Goal: Transaction & Acquisition: Purchase product/service

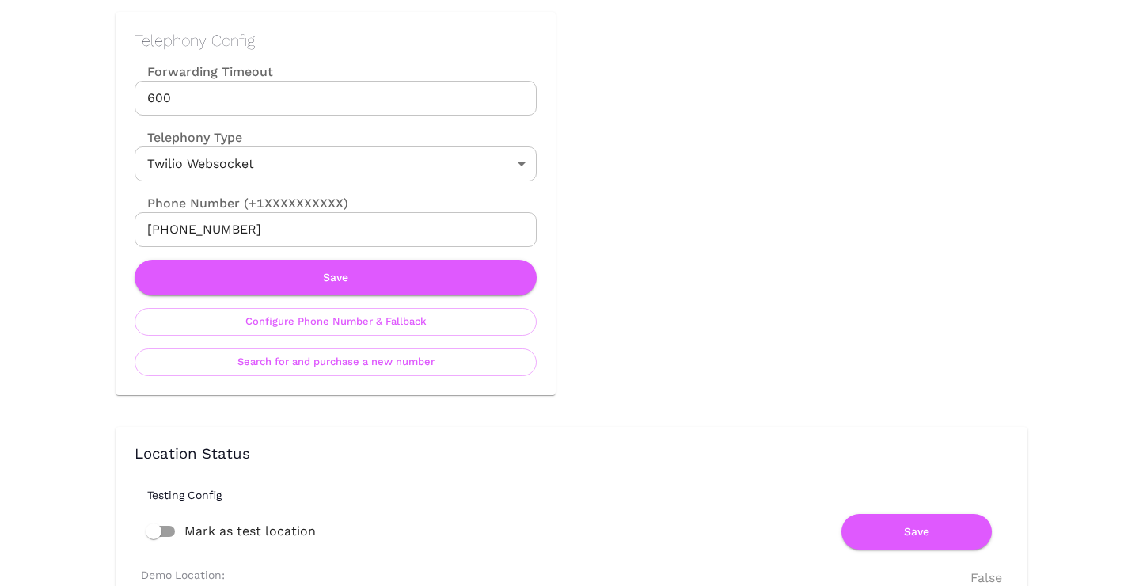
scroll to position [683, 0]
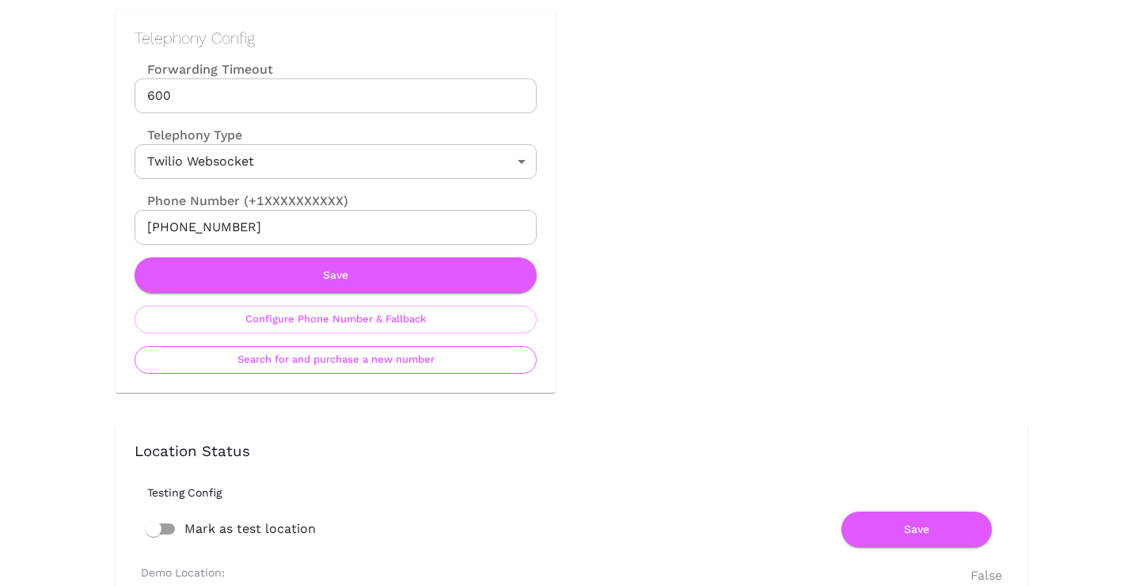
click at [324, 358] on button "Search for and purchase a new number" at bounding box center [336, 360] width 402 height 28
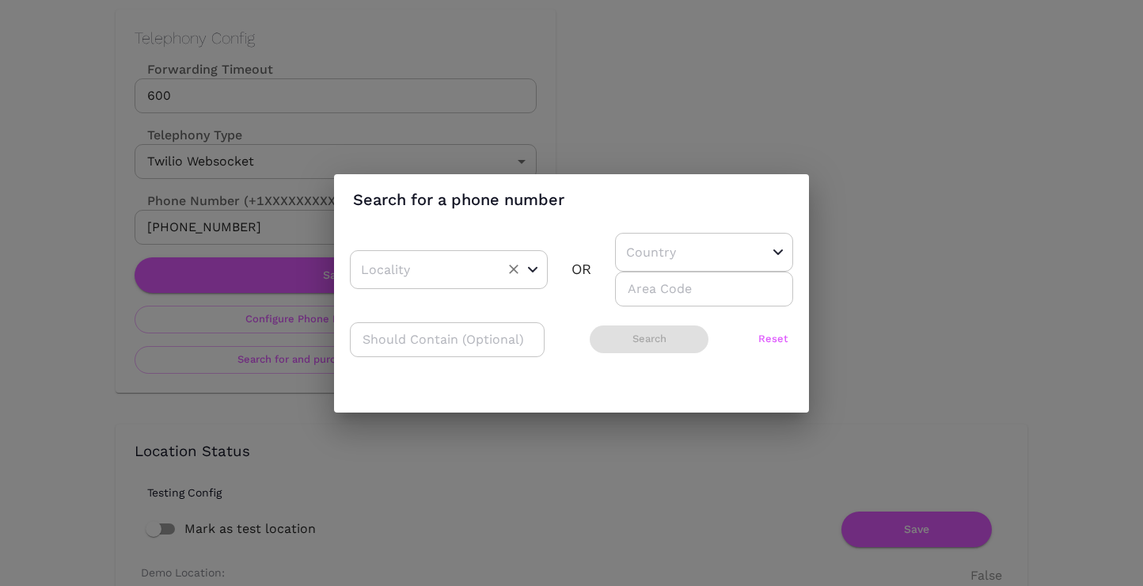
click at [537, 268] on icon "Open" at bounding box center [533, 270] width 10 height 6
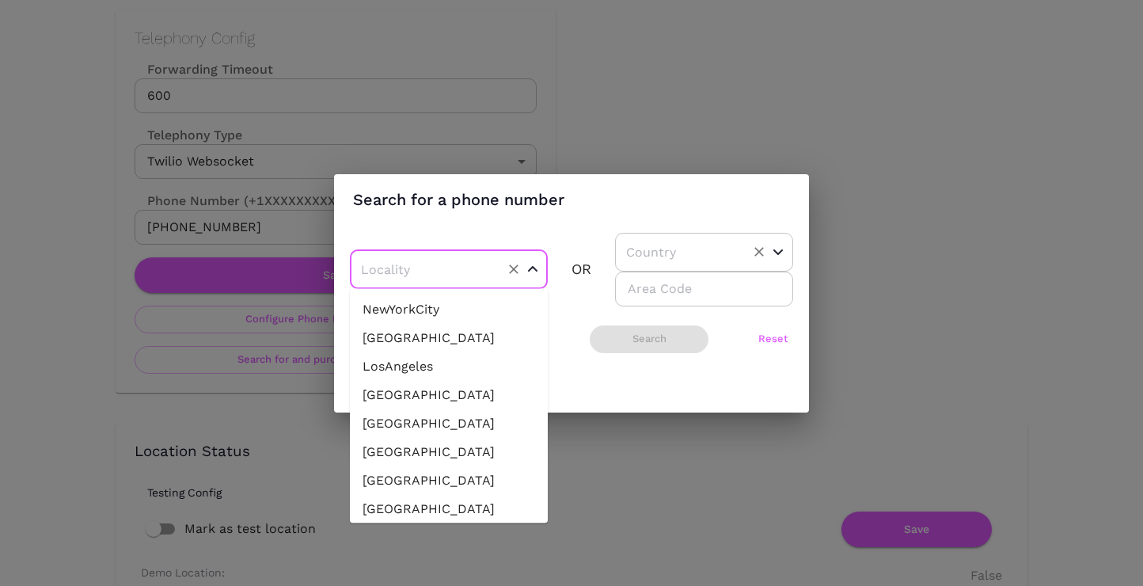
click at [675, 252] on input "text" at bounding box center [679, 252] width 115 height 25
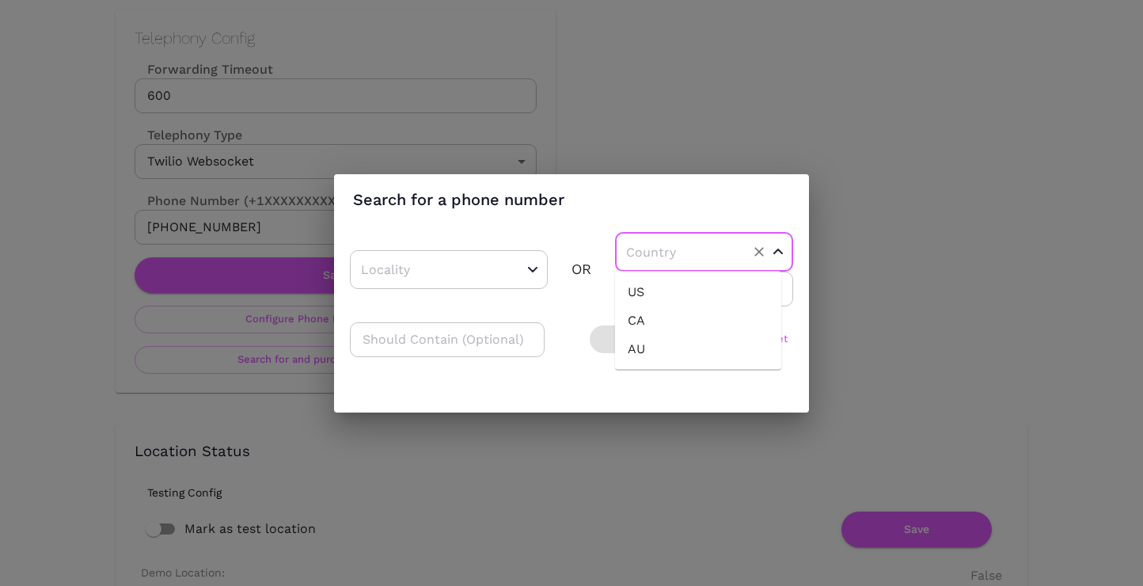
click at [669, 284] on li "US" at bounding box center [698, 292] width 166 height 29
type input "US"
click at [652, 294] on input "number" at bounding box center [704, 289] width 178 height 35
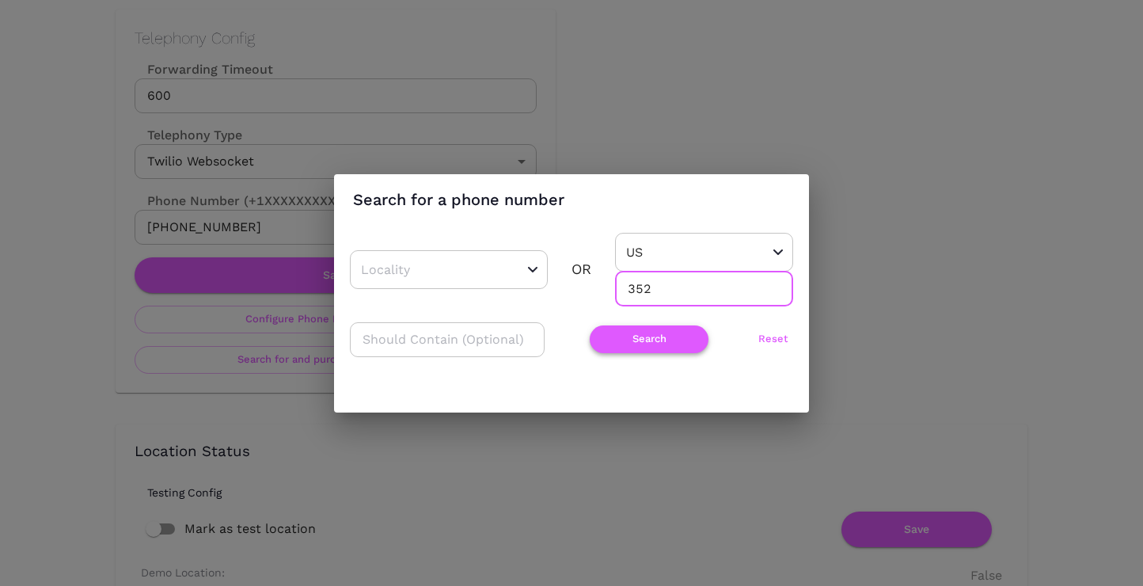
type input "352"
click at [645, 344] on button "Search" at bounding box center [649, 339] width 119 height 28
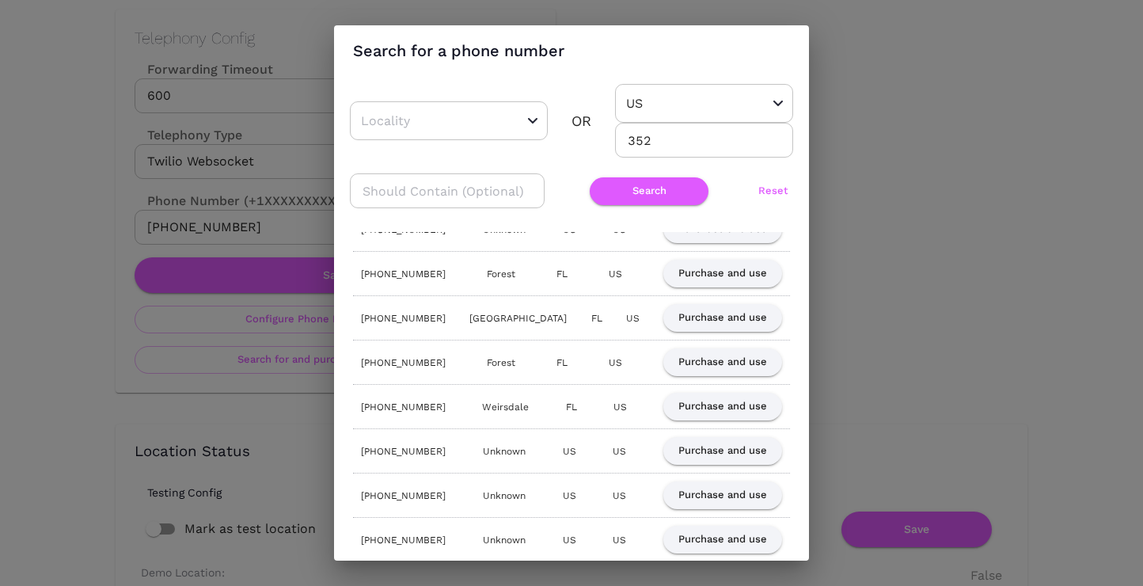
scroll to position [0, 0]
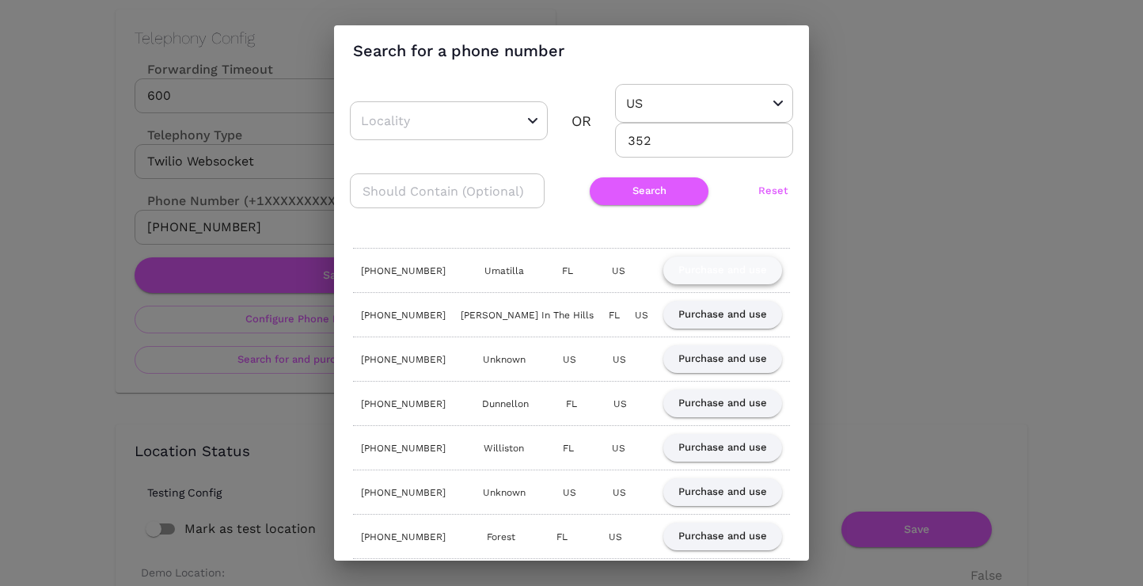
click at [715, 268] on button "Purchase and use" at bounding box center [723, 271] width 119 height 28
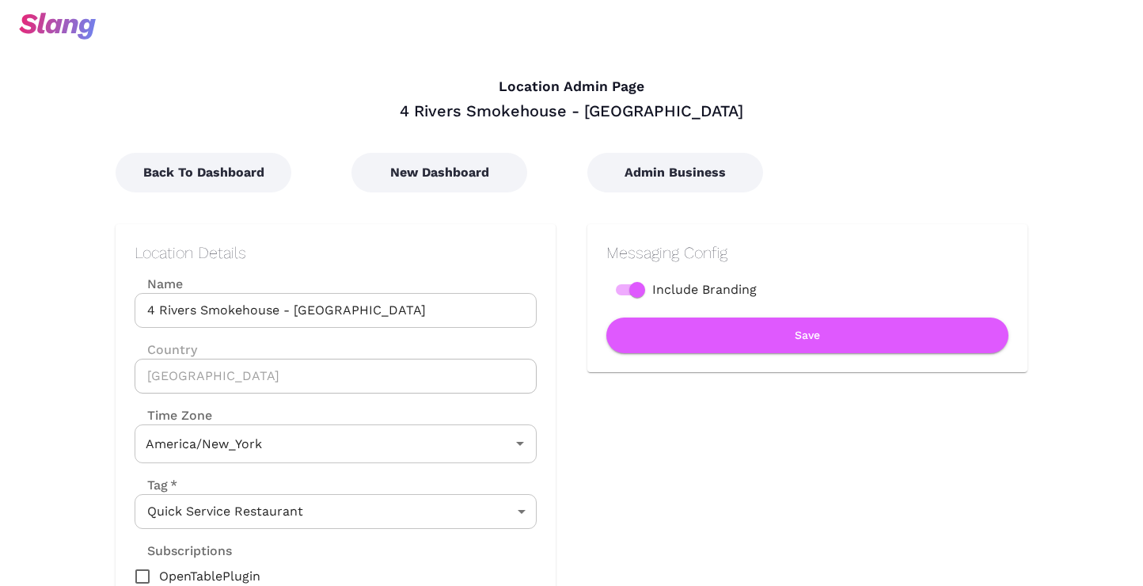
type input "Eastern Time"
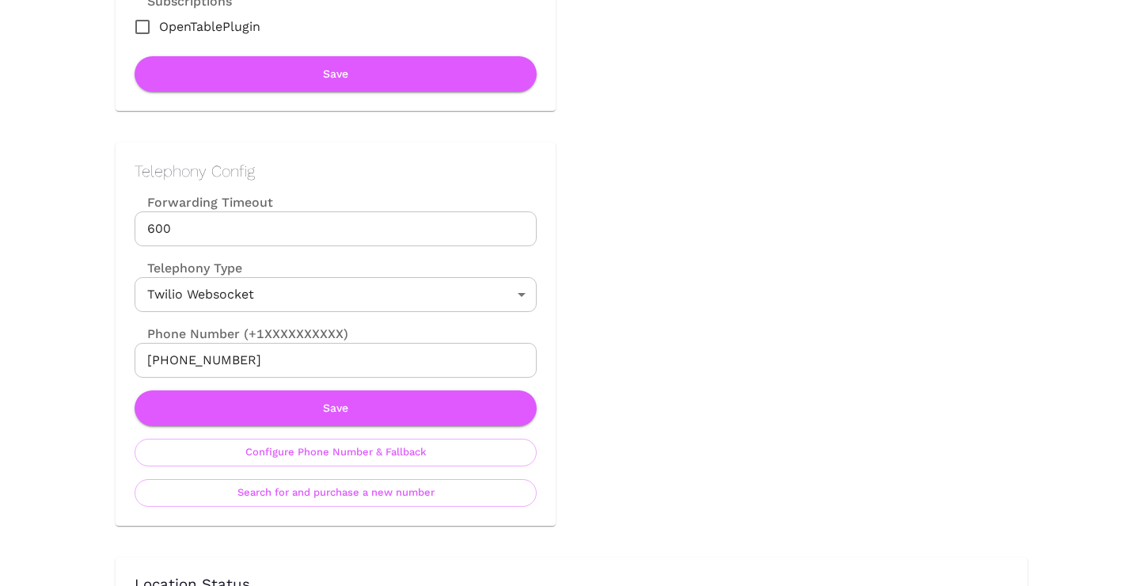
scroll to position [569, 0]
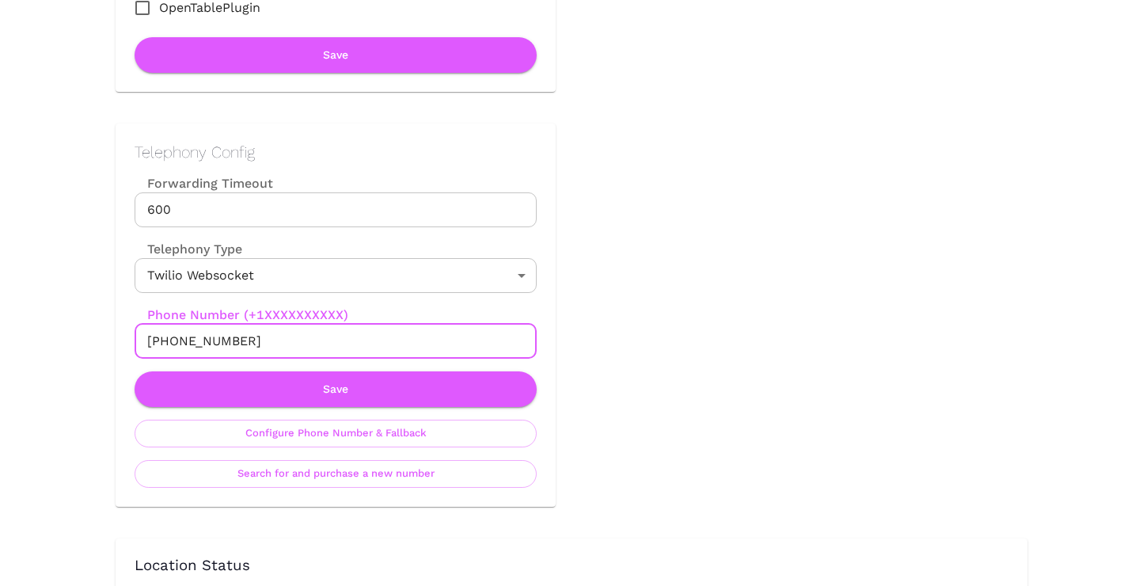
click at [206, 330] on input "[PHONE_NUMBER]" at bounding box center [336, 341] width 402 height 35
click at [338, 390] on button "Save" at bounding box center [336, 389] width 402 height 36
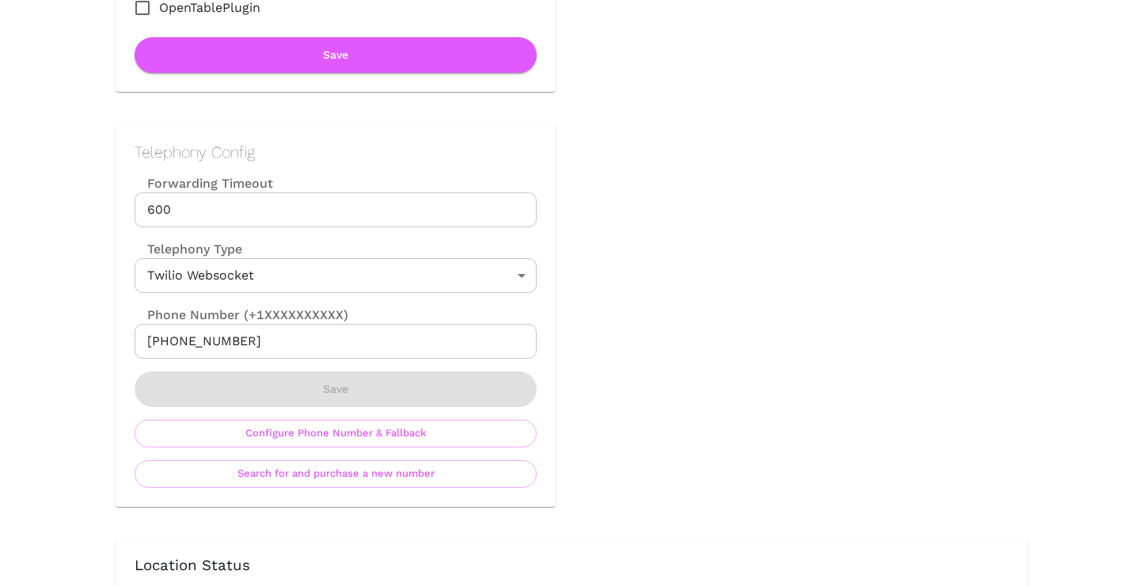
scroll to position [0, 0]
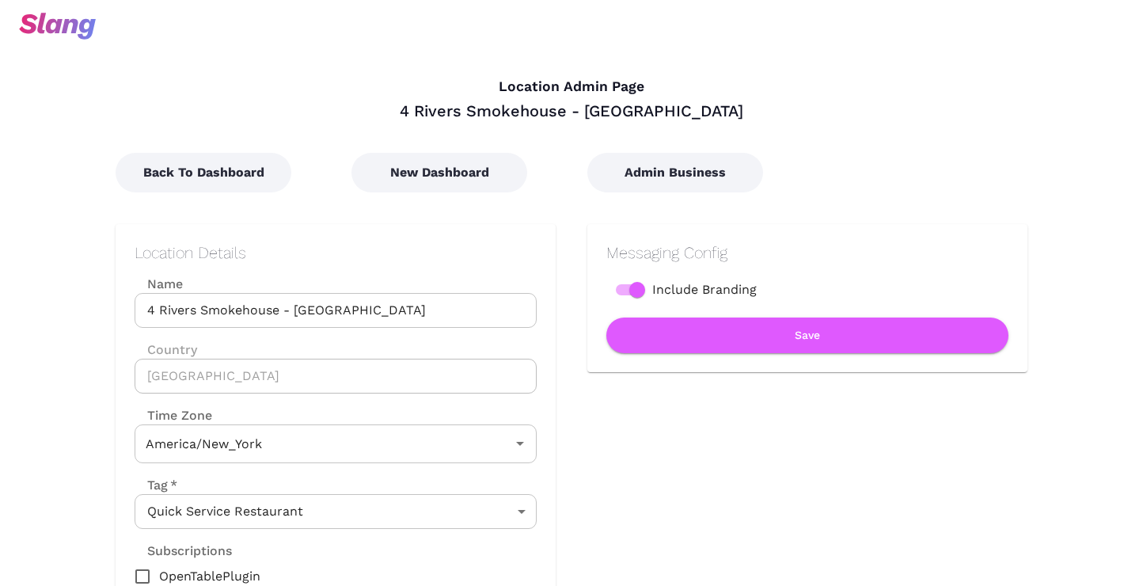
type input "Eastern Time"
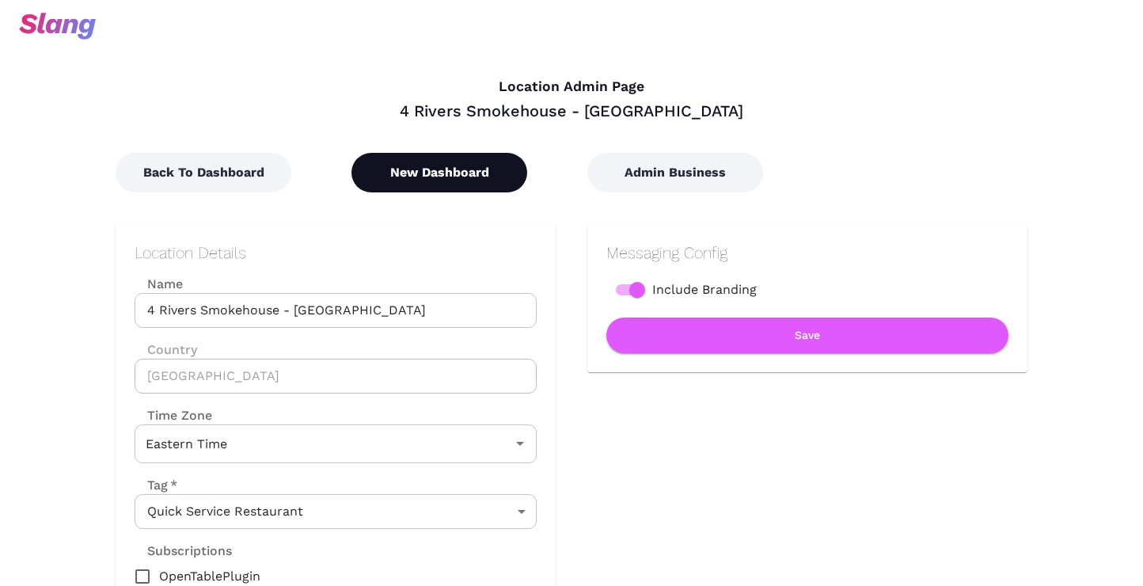
click at [454, 175] on button "New Dashboard" at bounding box center [440, 173] width 176 height 40
